Goal: Task Accomplishment & Management: Complete application form

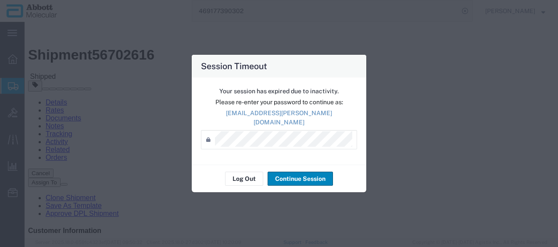
click at [288, 173] on button "Continue Session" at bounding box center [299, 179] width 65 height 14
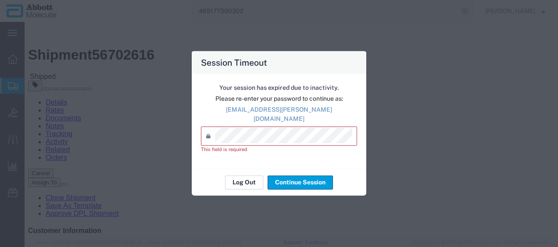
click at [246, 178] on button "Log Out" at bounding box center [244, 182] width 38 height 14
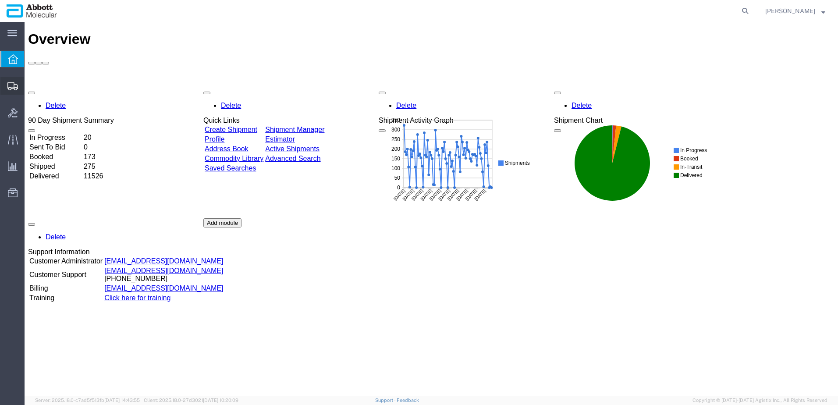
click at [0, 0] on span "Create from Template" at bounding box center [0, 0] width 0 height 0
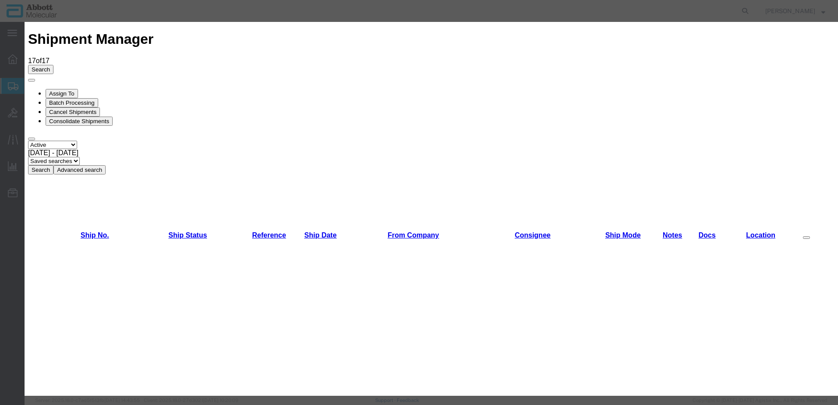
scroll to position [526, 0]
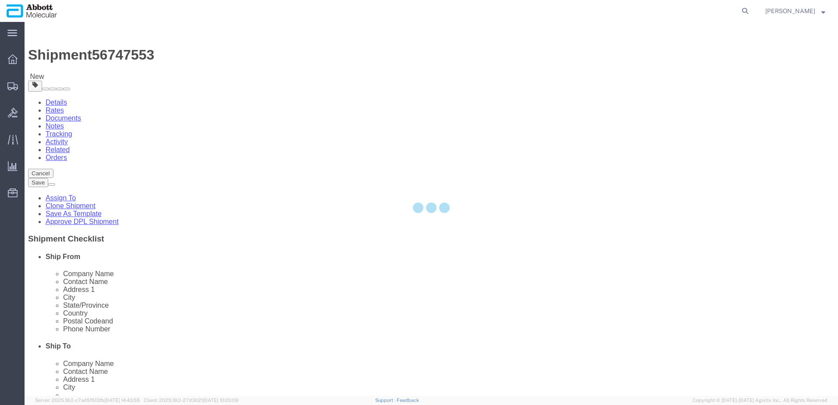
select select "48454"
select select
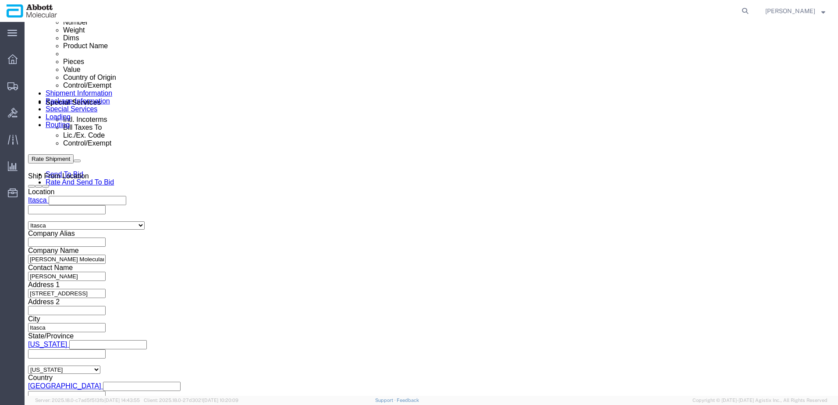
scroll to position [482, 0]
drag, startPoint x: 585, startPoint y: 164, endPoint x: 510, endPoint y: 185, distance: 77.9
click button "Add reference"
click input "text"
paste input "917983241"
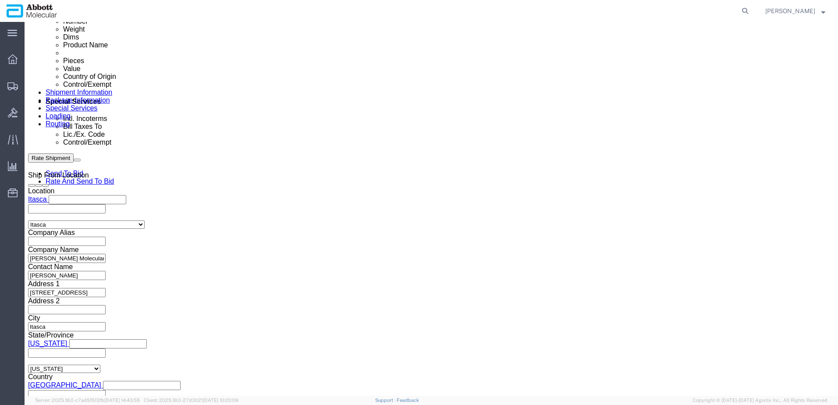
type input "917983241"
select select "INVOICE"
paste input "917983241"
type input "917983242"
select select "INVOICE"
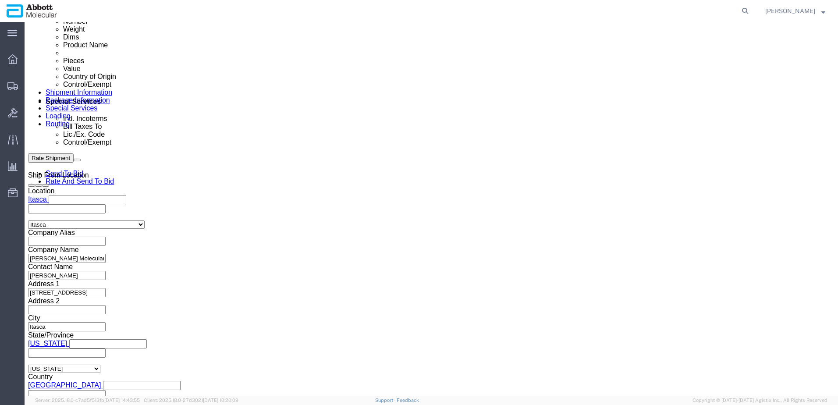
paste input "917983241"
type input "917983243"
select select "INVOICE"
paste input "917990028"
type input "917990028"
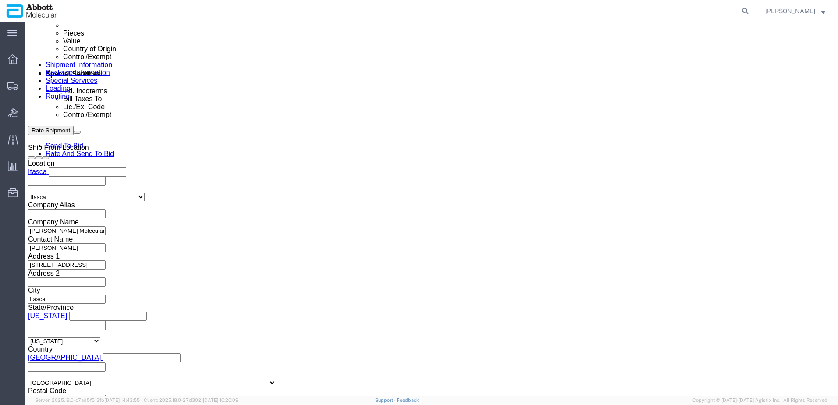
scroll to position [534, 0]
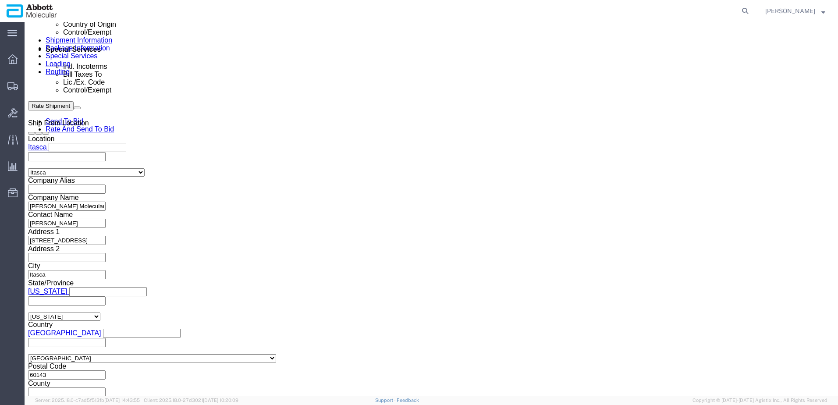
click button "Continue"
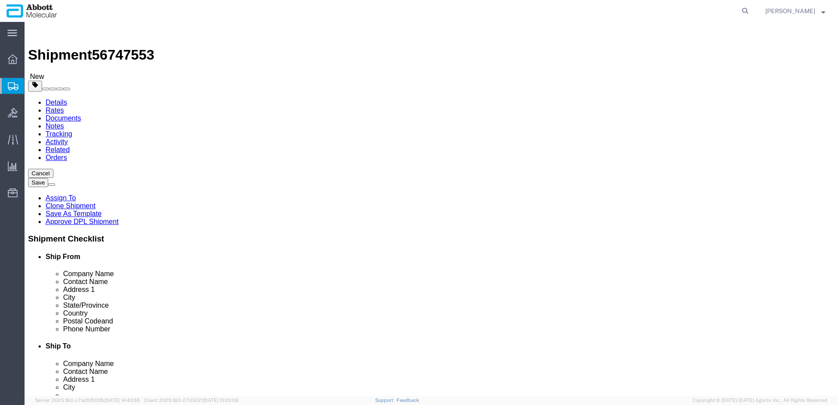
click select "Select Box (B) Box (C) Box (D) Cardboard Box(es) Crate (Instrument) Crate(s) En…"
select select "CRIN"
click select "Select Box (B) Box (C) Box (D) Cardboard Box(es) Crate (Instrument) Crate(s) En…"
type input "120.00"
type input "51.00"
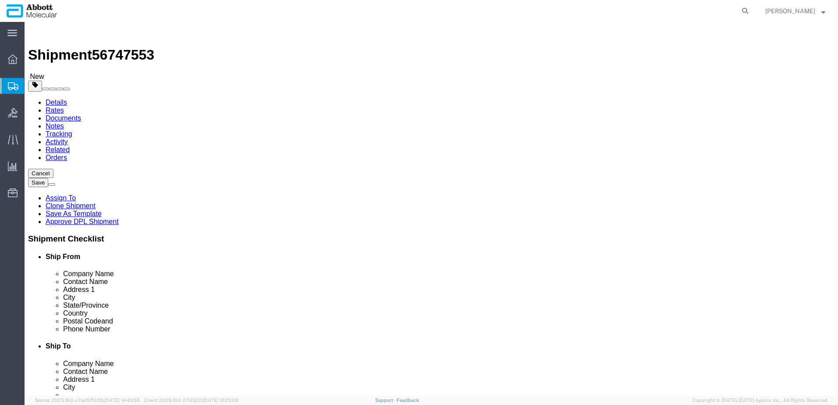
type input "89.00"
drag, startPoint x: 118, startPoint y: 170, endPoint x: 88, endPoint y: 171, distance: 30.3
click div "Number 1"
type input "2"
click div "1 x Crate (Instrument) Package Type Select Box (B) Box (C) Box (D) Cardboard Bo…"
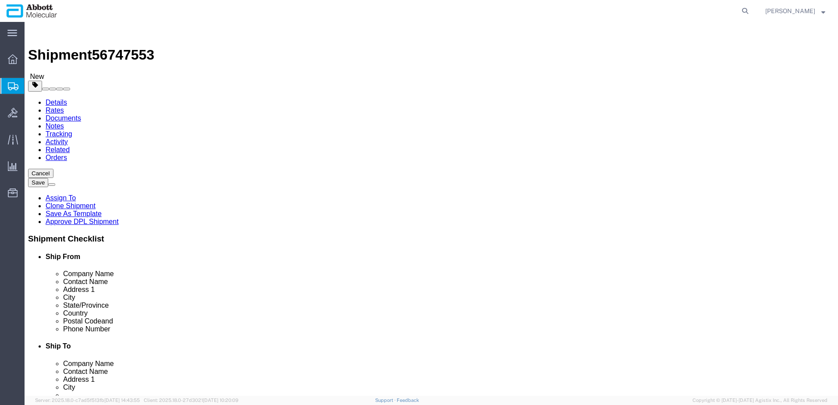
click input "checkbox"
checkbox input "true"
type input "AMBIENT"
click link "Add Package"
select select "CRIN"
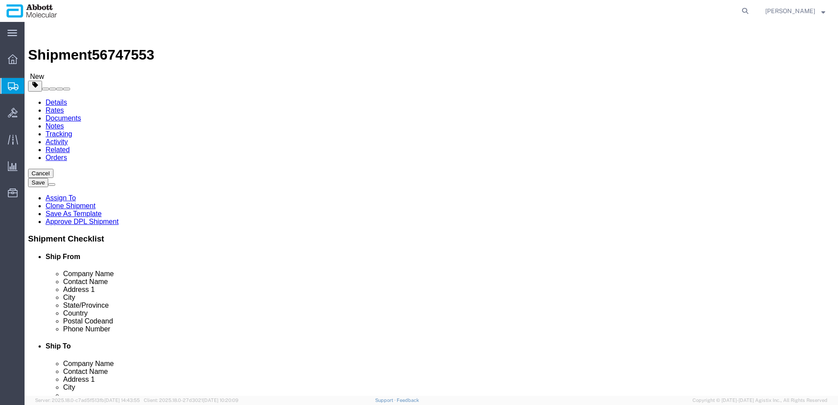
click div "Number 1"
click select "Select Box (B) Box (C) Box (D) Cardboard Box(es) Crate (Instrument) Crate(s) En…"
select select "PCO"
click select "Select Box (B) Box (C) Box (D) Cardboard Box(es) Crate (Instrument) Crate(s) En…"
type input "58.00"
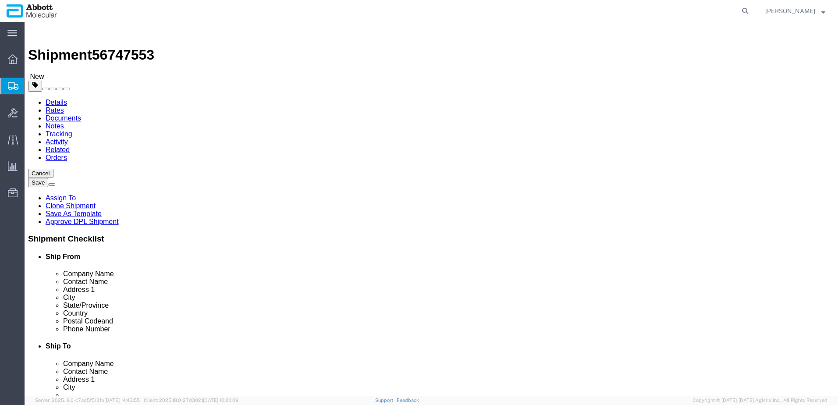
type input "42.00"
type input "44.00"
type input "2"
click input "checkbox"
checkbox input "true"
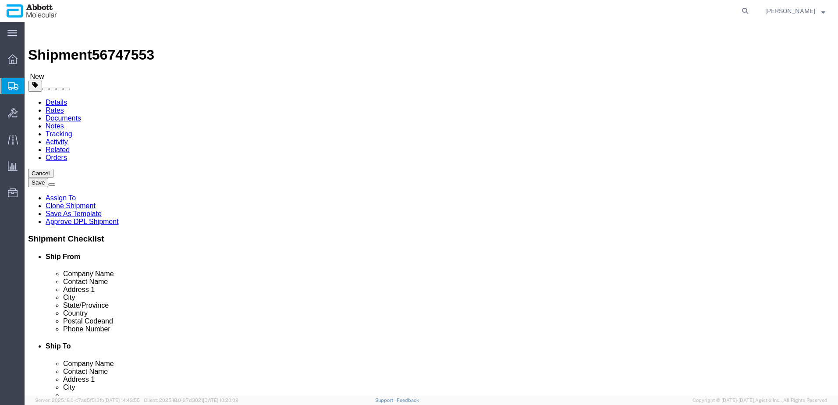
type input "AMBIENT"
drag, startPoint x: 135, startPoint y: 203, endPoint x: 76, endPoint y: 203, distance: 59.2
click div "Weight 0.00 Select kgs lbs Ship. t°"
type input "2780"
drag, startPoint x: 454, startPoint y: 203, endPoint x: 434, endPoint y: 206, distance: 19.9
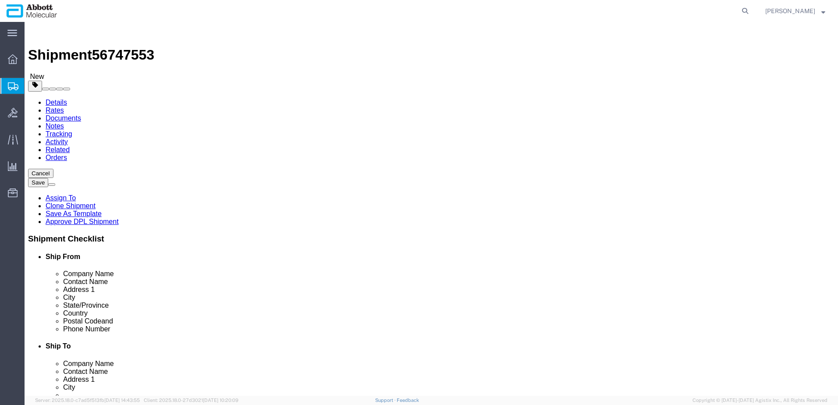
click div "0.00 Select kgs lbs"
click input "140"
type input "160"
click link "Add Content"
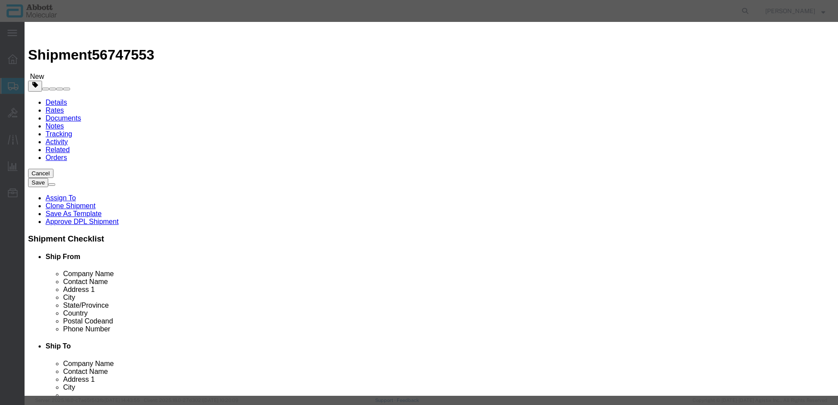
click input "text"
type input "08N5302"
click strong "08N5302"
select select
checkbox input "false"
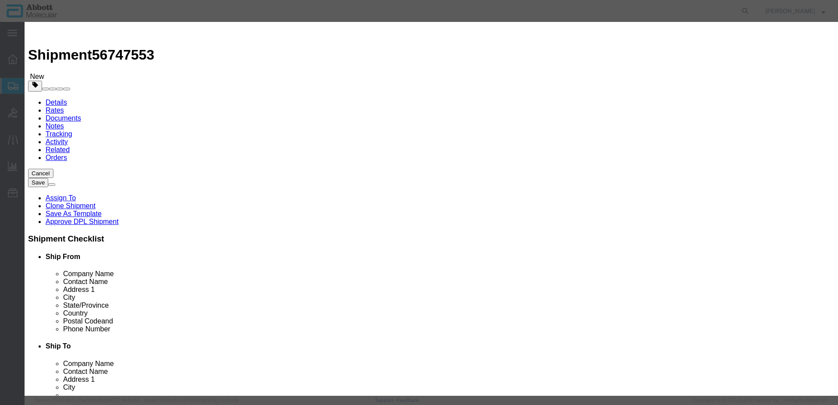
select select "US"
type input "AMBIENT"
type input "9027504015"
select select "BIS"
checkbox input "false"
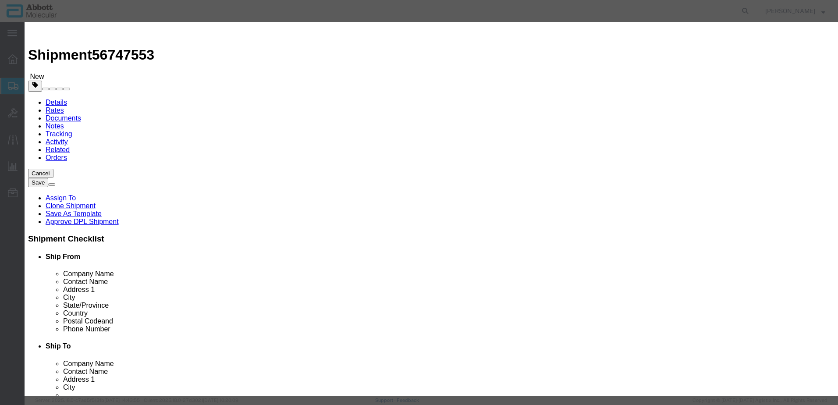
checkbox input "false"
type input "08N5302"
type textarea "Alinity m System"
select select "NLR"
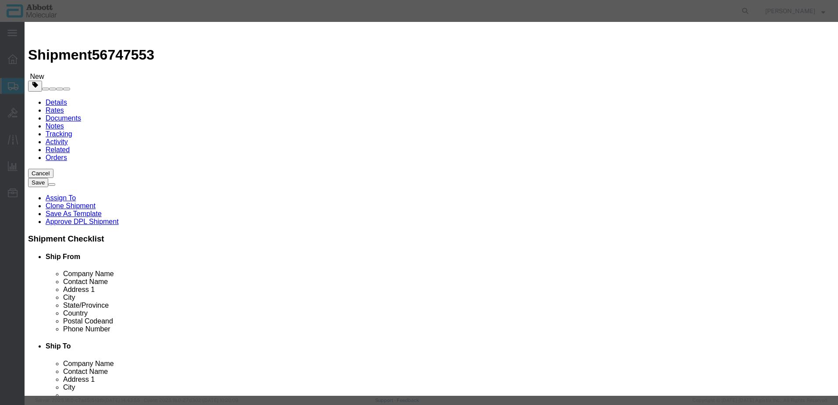
type input "08N5302"
type input "2"
type input "1"
click select "Select Account Type Activity ID Airline Appointment Number ASN Batch Number Bil…"
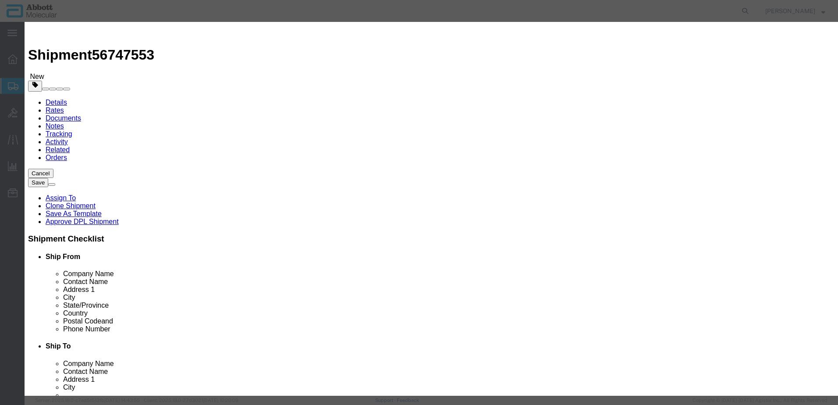
click select "Select Account Type Activity ID Airline Appointment Number ASN Batch Number Bil…"
select select "SERLNUM"
click select "Select Account Type Activity ID Airline Appointment Number ASN Batch Number Bil…"
type input "1296, 2397"
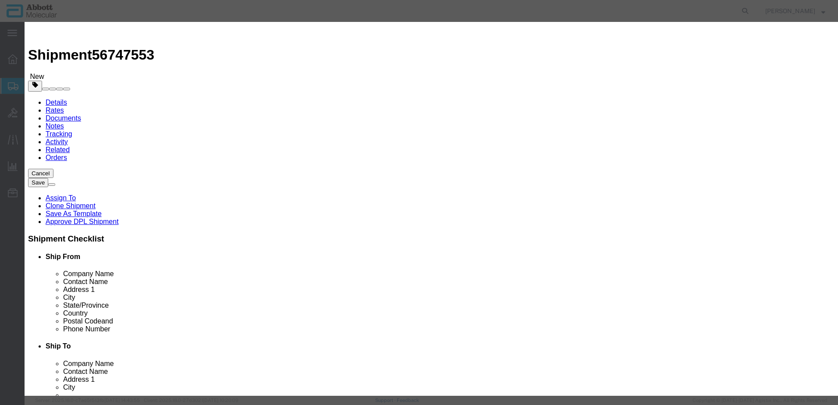
click button "Save & Close"
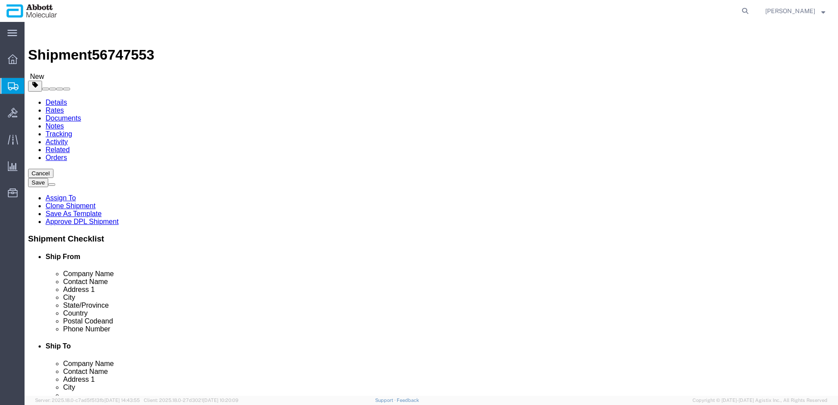
click link "Add Content"
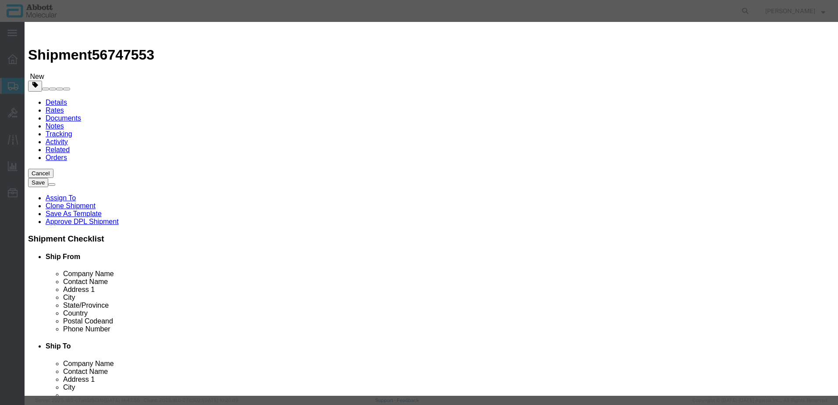
click input "text"
type input "08N5303"
click strong "08N5303"
select select
checkbox input "false"
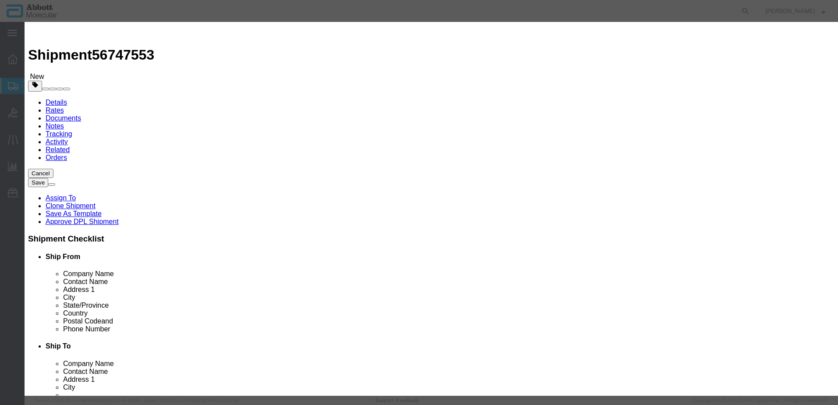
select select "US"
type input "AMBIENT"
type input "9027905995"
select select "BIS"
checkbox input "false"
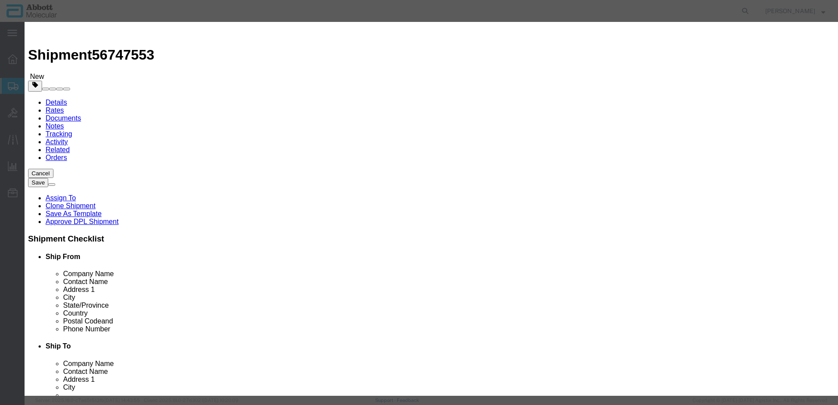
checkbox input "false"
type input "08N5303"
type textarea "Alinity m Component Box"
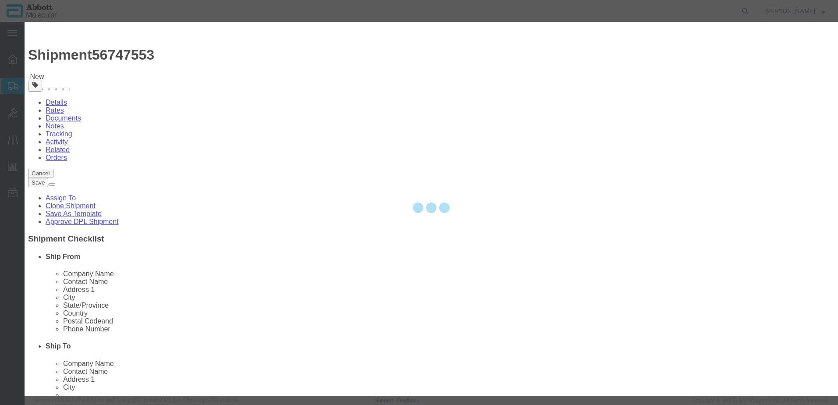
select select "NLR"
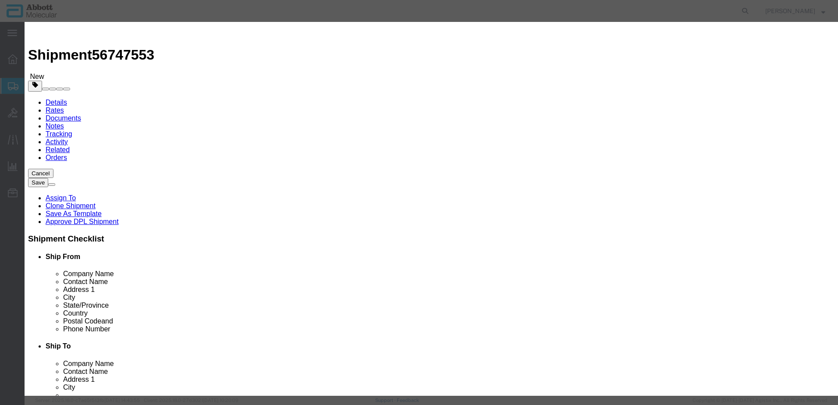
type input "08N5303"
type input "2"
type input "1"
click select "Select Account Type Activity ID Airline Appointment Number ASN Batch Number Bil…"
select select "SERLNUM"
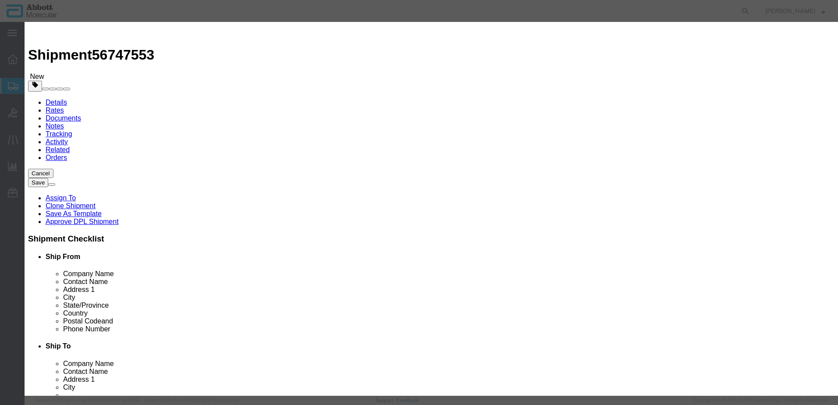
click select "Select Account Type Activity ID Airline Appointment Number ASN Batch Number Bil…"
type input "1296, 1297"
click button "Save & Close"
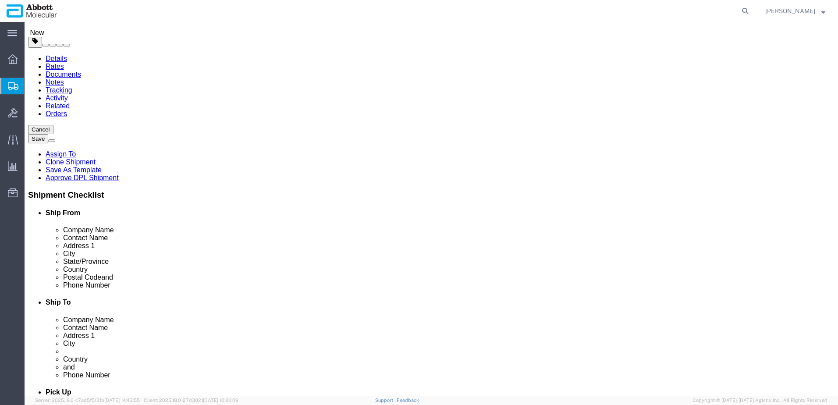
scroll to position [88, 0]
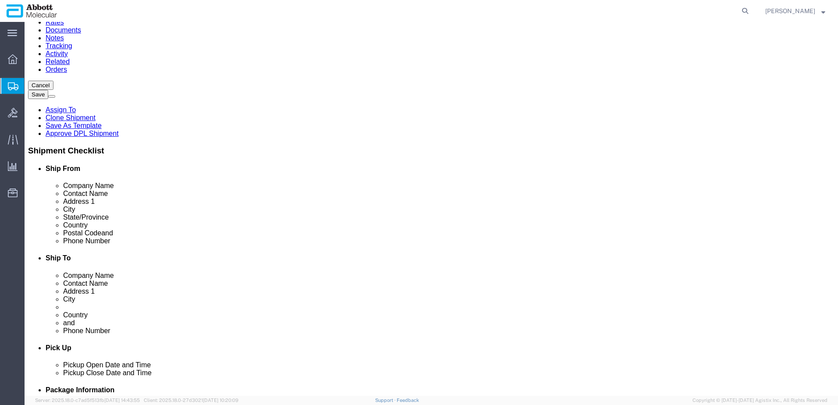
click button "Continue"
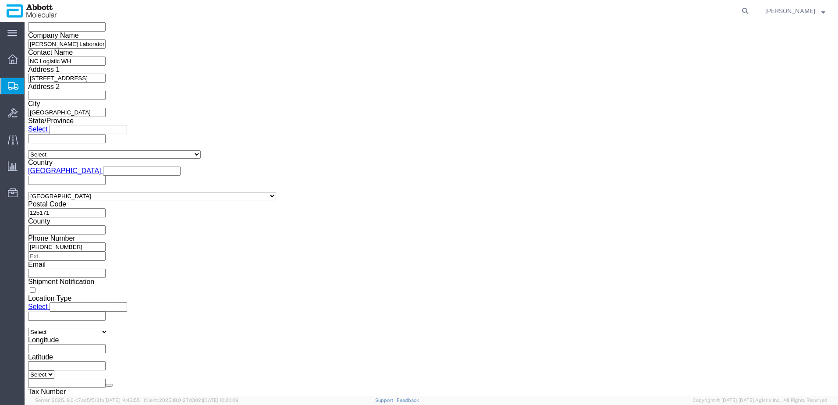
click button "Upload"
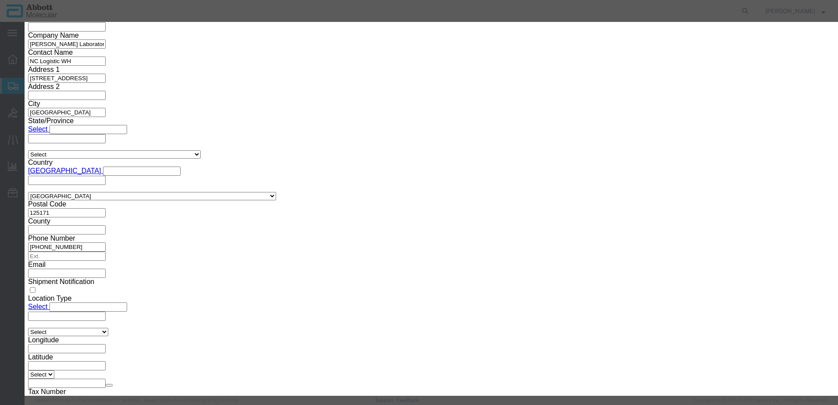
click button "Browse"
type input "C:\fakepath\917983241 SLI DBS.pdf"
click button "Upload"
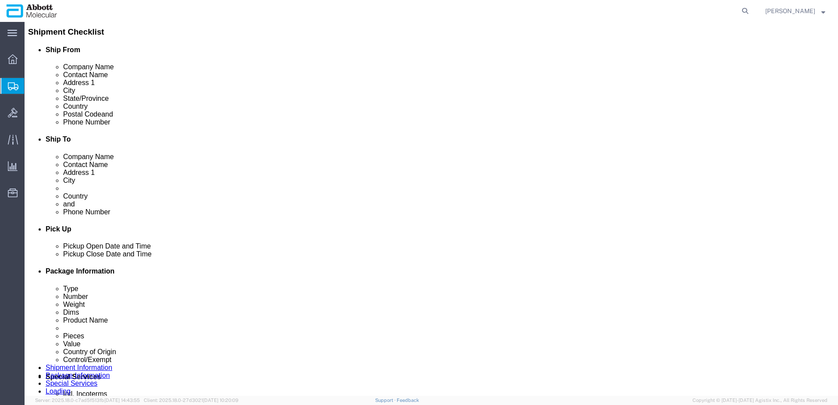
scroll to position [205, 0]
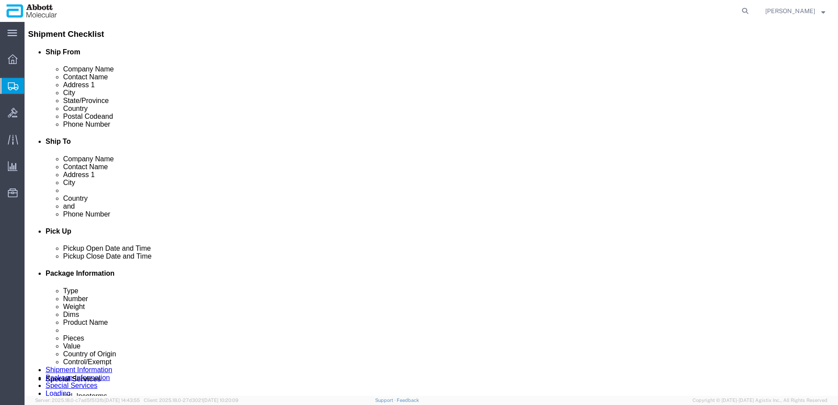
drag, startPoint x: 32, startPoint y: 13, endPoint x: 122, endPoint y: 12, distance: 89.9
click div "Shipment 56747553 New"
copy h1 "Shipment 56747553"
click button "Rate Shipment"
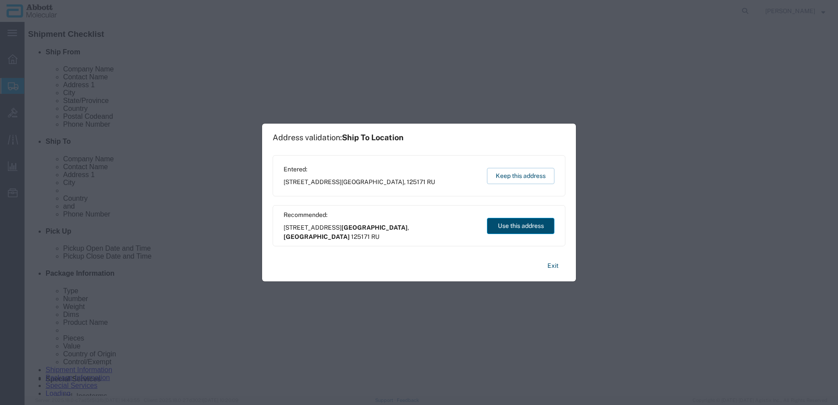
click at [525, 225] on button "Use this address" at bounding box center [521, 226] width 68 height 16
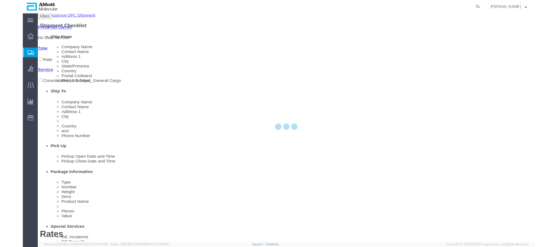
scroll to position [0, 0]
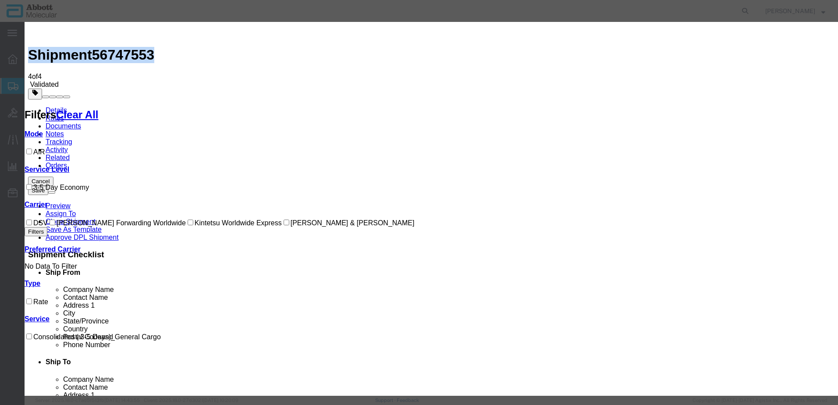
select select "4165"
select select "34418"
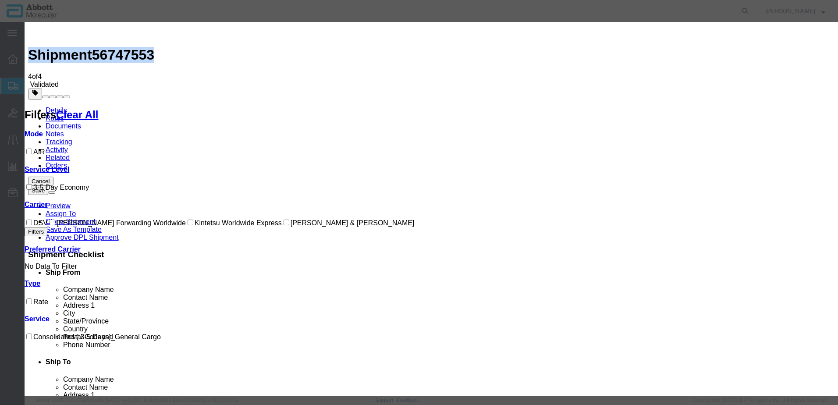
checkbox input "true"
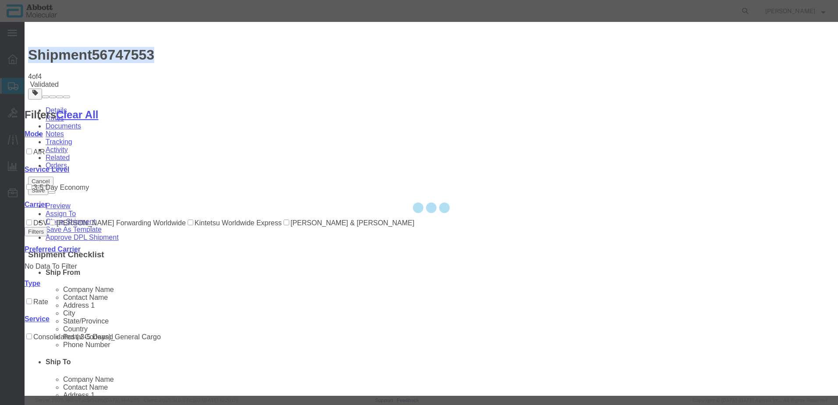
type input "[PERSON_NAME]"
type input "8153022077"
